Goal: Use online tool/utility: Utilize a website feature to perform a specific function

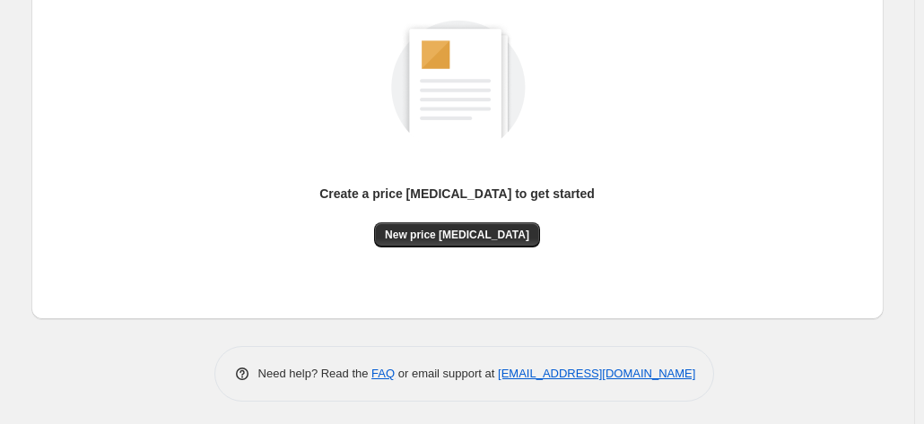
scroll to position [247, 0]
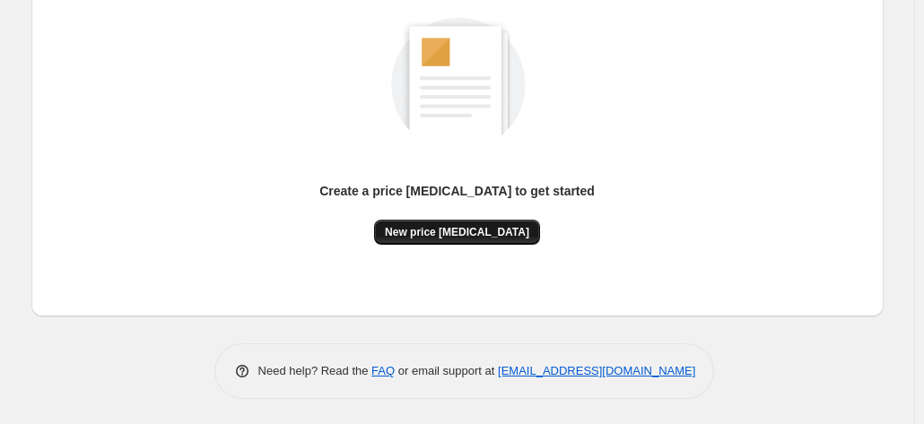
click at [461, 234] on span "New price [MEDICAL_DATA]" at bounding box center [457, 232] width 144 height 14
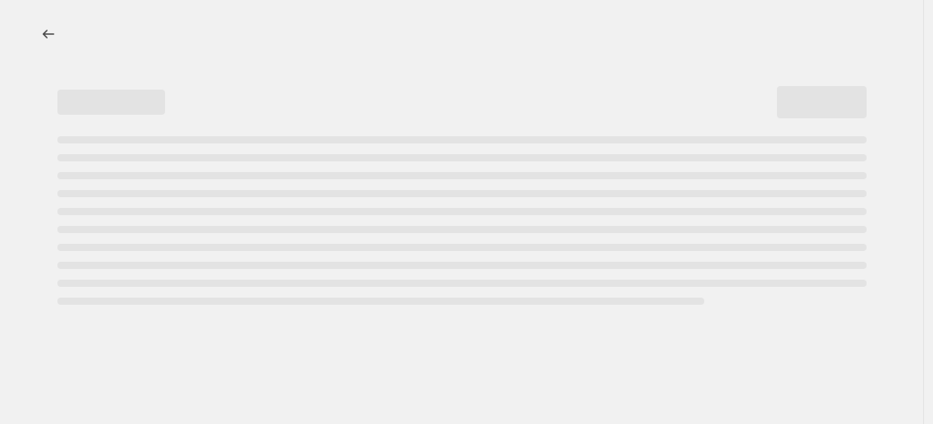
select select "percentage"
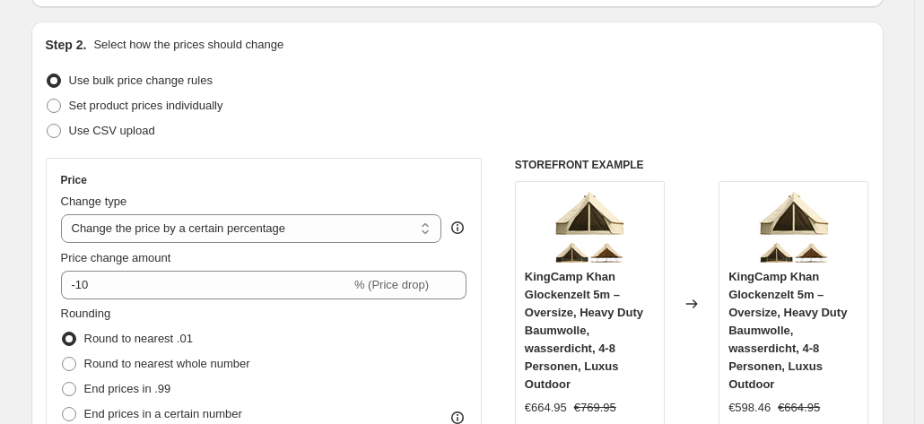
scroll to position [179, 0]
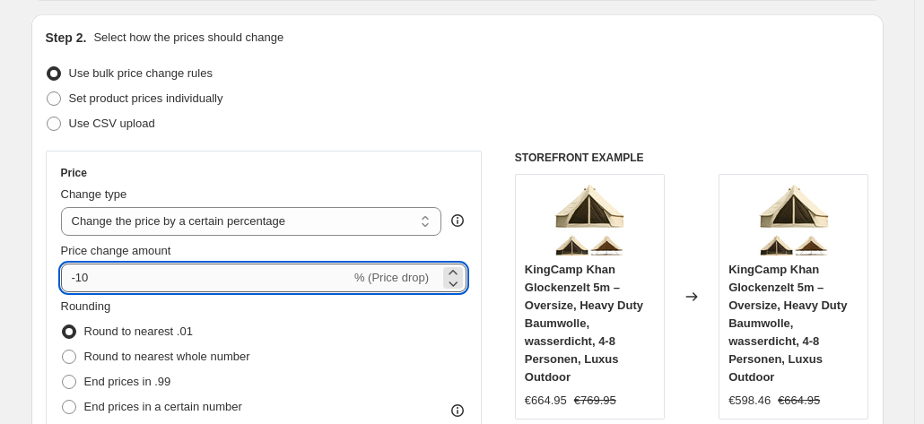
click at [214, 288] on input "-10" at bounding box center [206, 278] width 290 height 29
type input "-1"
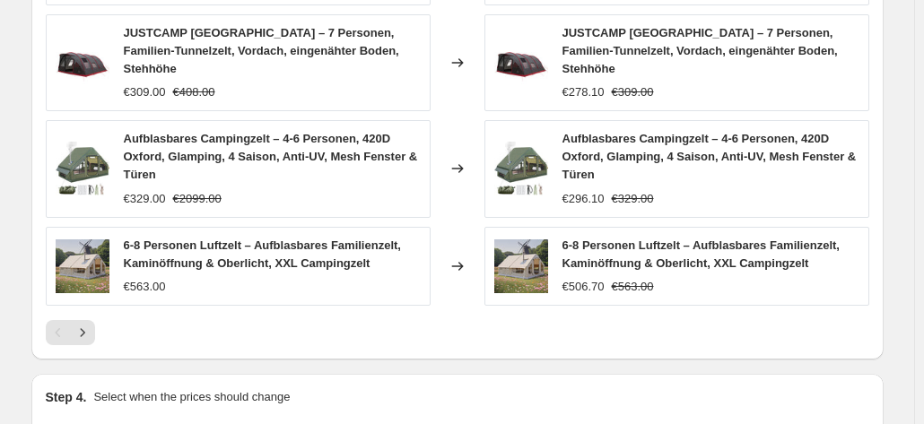
scroll to position [1411, 0]
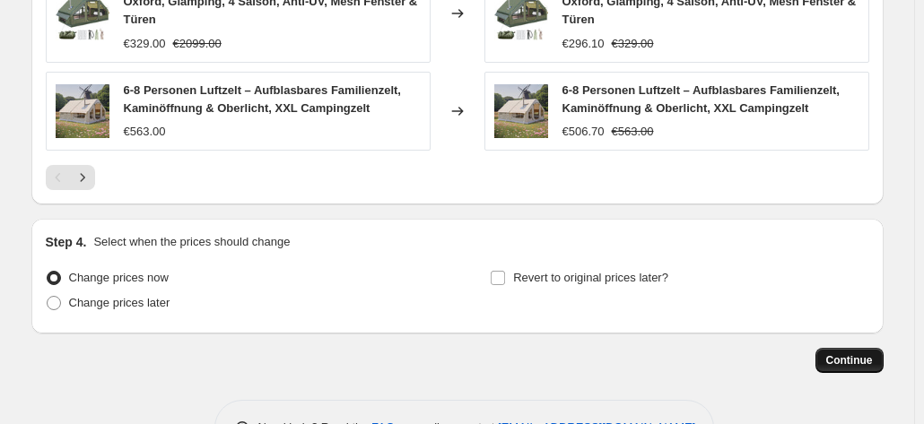
type input "-35"
click at [873, 354] on span "Continue" at bounding box center [849, 361] width 47 height 14
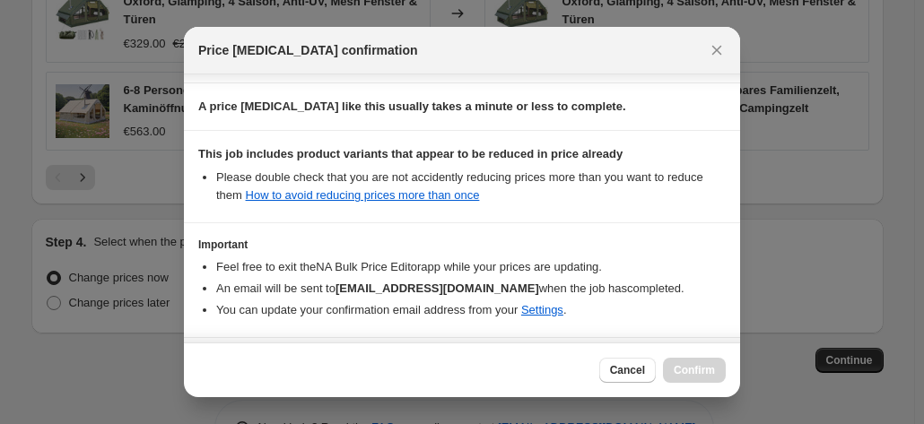
scroll to position [327, 0]
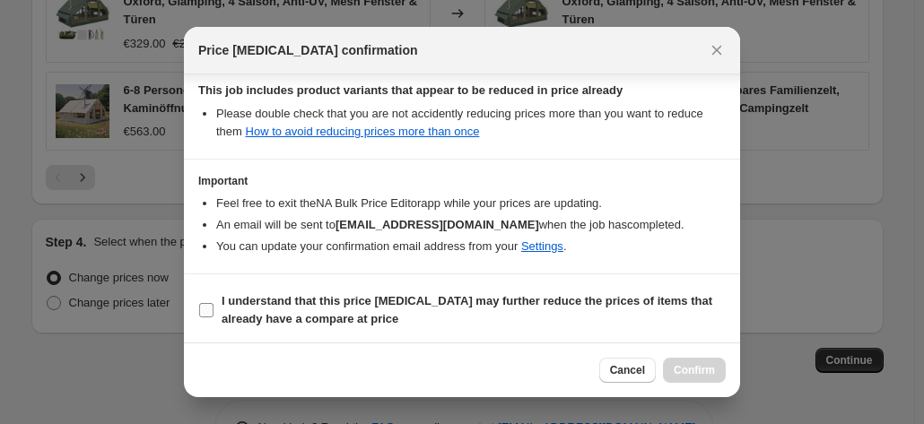
click at [556, 293] on span "I understand that this price [MEDICAL_DATA] may further reduce the prices of it…" at bounding box center [474, 311] width 504 height 36
click at [214, 303] on input "I understand that this price [MEDICAL_DATA] may further reduce the prices of it…" at bounding box center [206, 310] width 14 height 14
checkbox input "true"
click at [687, 363] on button "Confirm" at bounding box center [694, 370] width 63 height 25
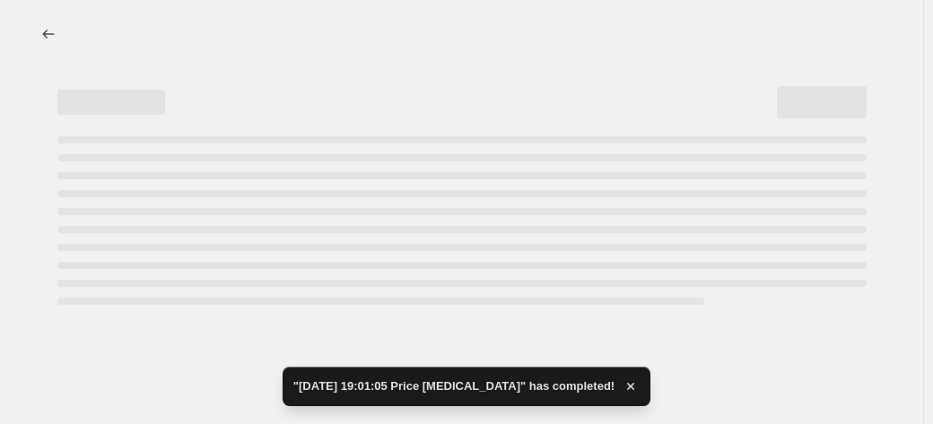
select select "percentage"
